Goal: Find specific page/section: Find specific page/section

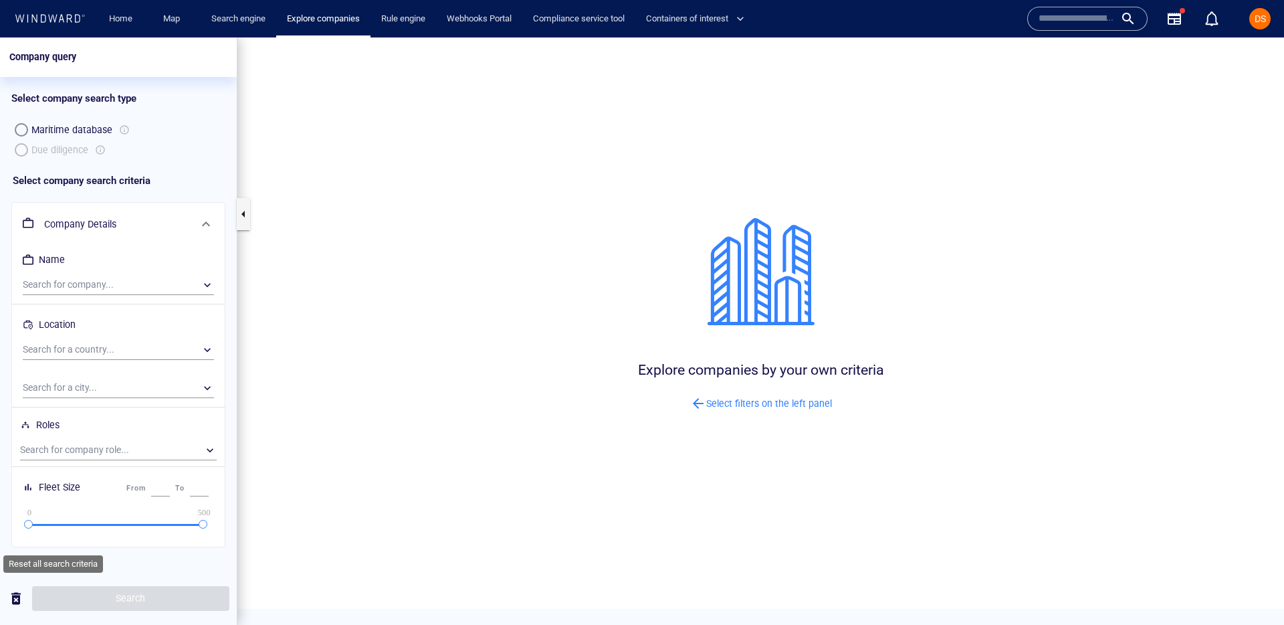
click at [13, 598] on span "button" at bounding box center [16, 598] width 16 height 17
click at [164, 101] on div "Select company search type" at bounding box center [118, 98] width 214 height 43
click at [72, 282] on div "​" at bounding box center [118, 285] width 191 height 20
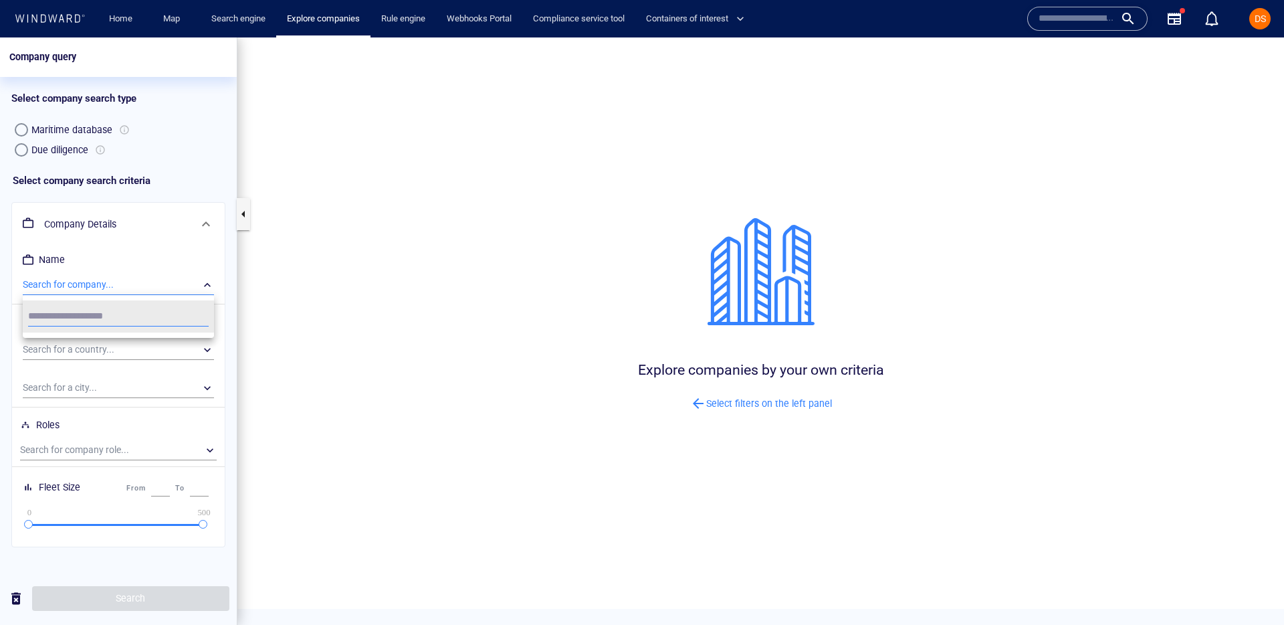
type input "*"
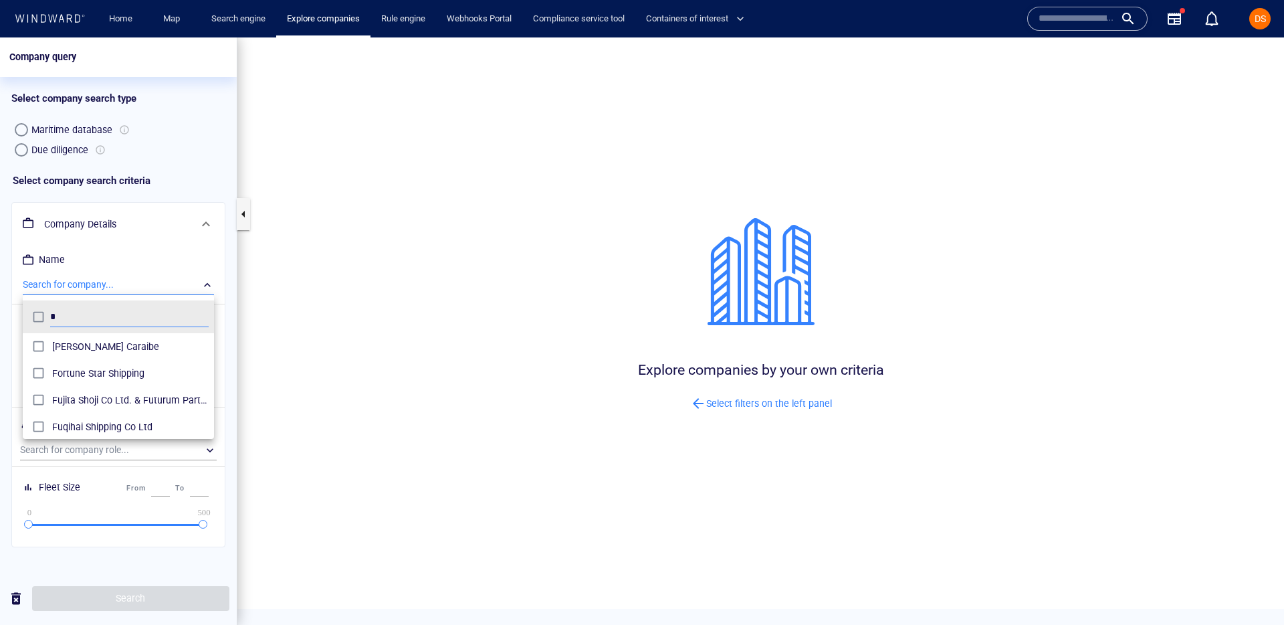
scroll to position [134, 191]
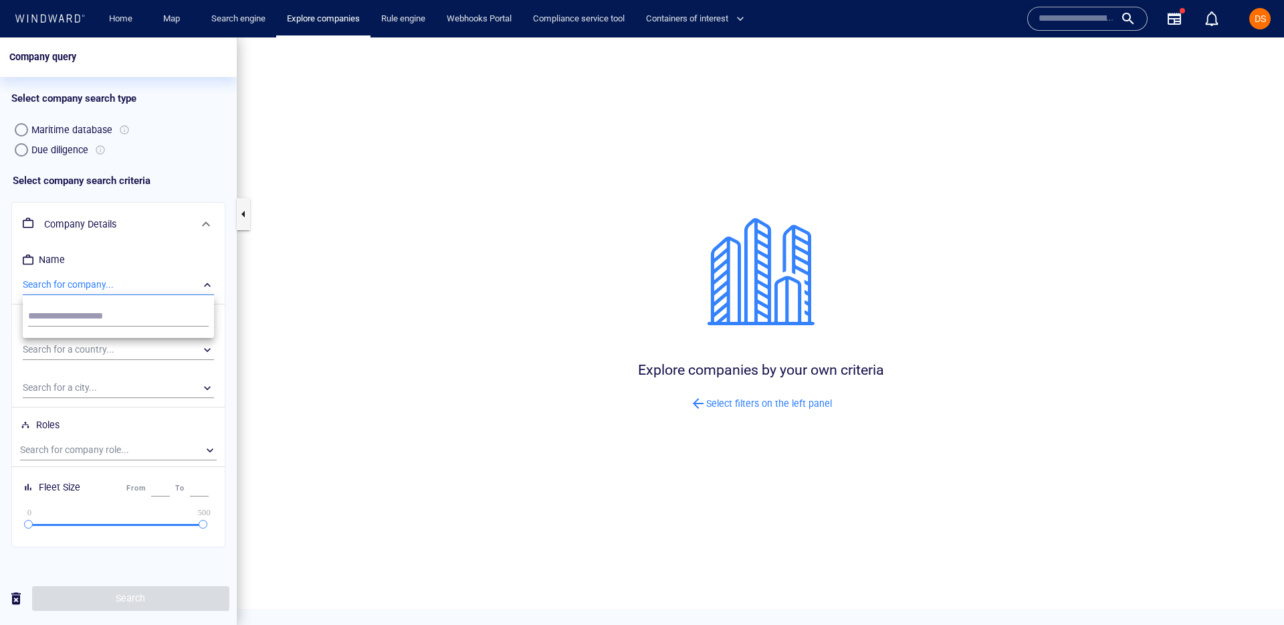
click at [17, 597] on div at bounding box center [642, 330] width 1284 height 587
click at [13, 600] on span "button" at bounding box center [16, 598] width 16 height 17
click at [115, 23] on link "Home" at bounding box center [121, 18] width 34 height 23
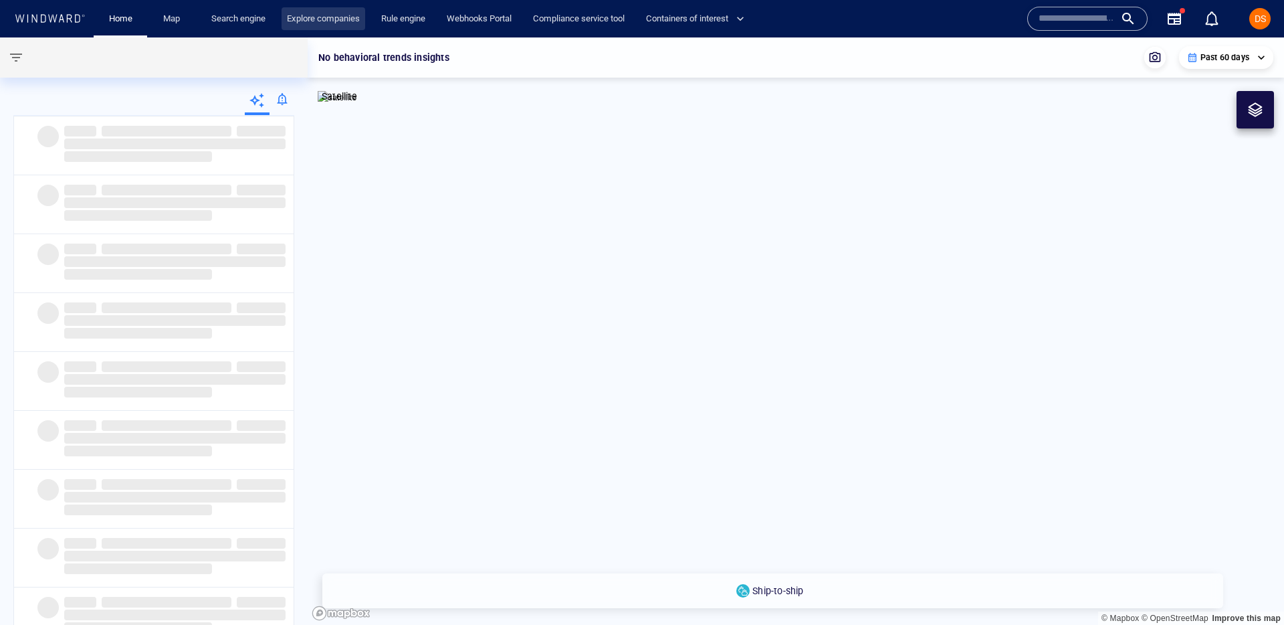
click at [320, 22] on link "Explore companies" at bounding box center [324, 18] width 84 height 23
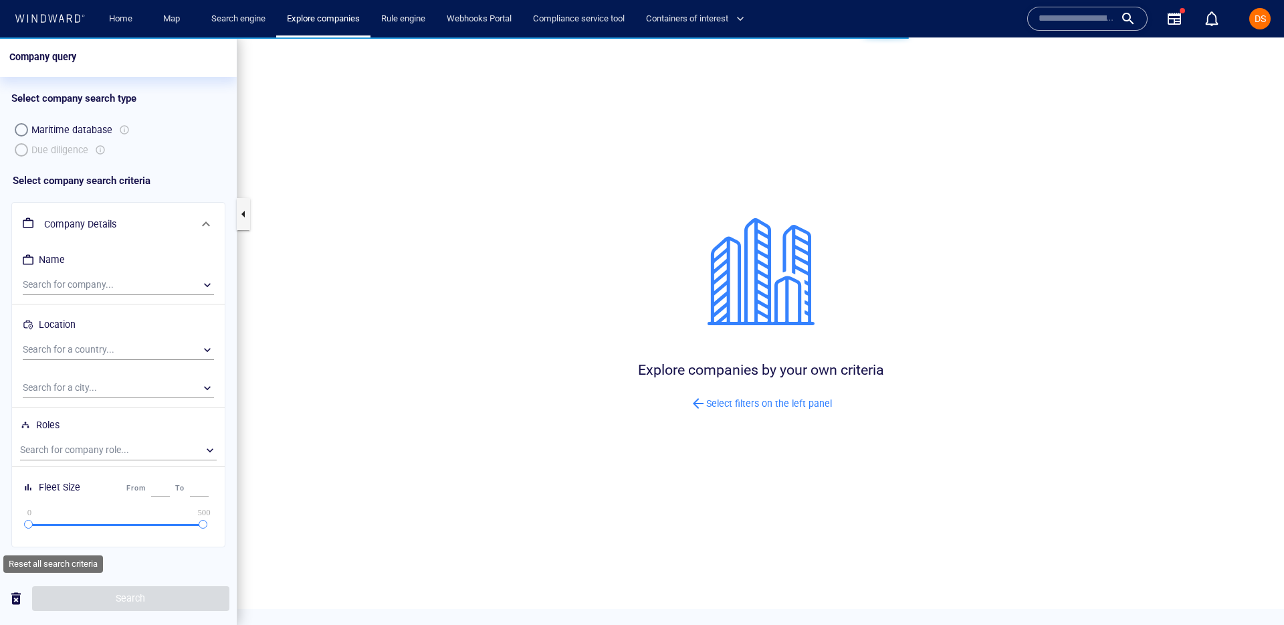
click at [16, 591] on span "button" at bounding box center [16, 598] width 16 height 17
